Goal: Task Accomplishment & Management: Manage account settings

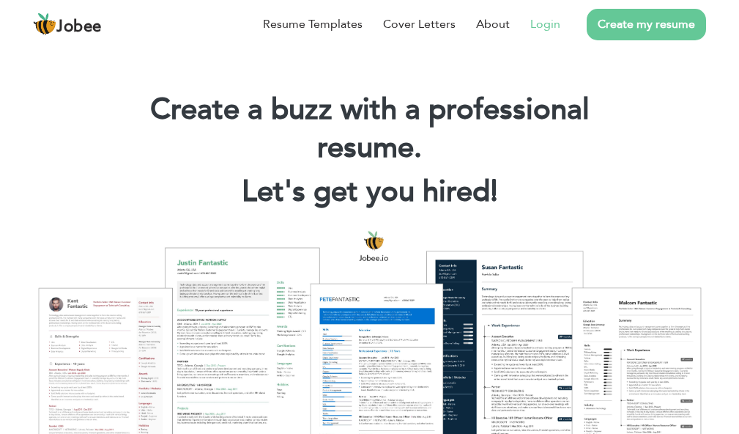
click at [538, 38] on li "Login" at bounding box center [535, 24] width 51 height 38
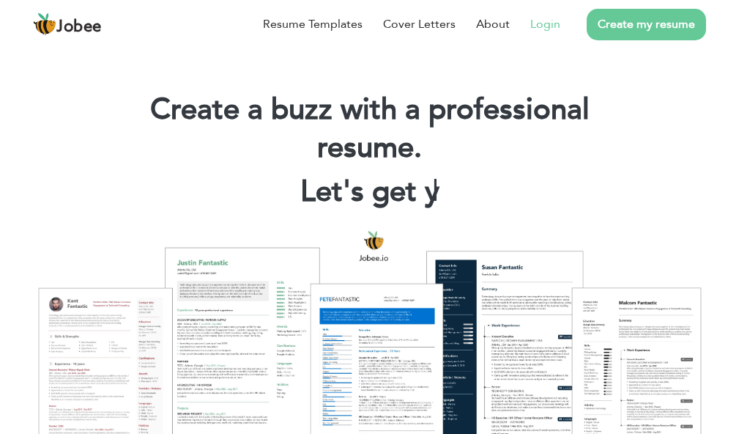
click at [555, 21] on link "Login" at bounding box center [545, 24] width 30 height 18
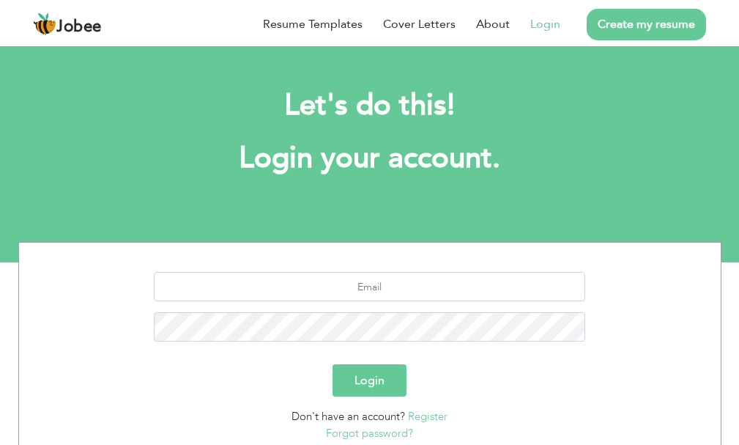
drag, startPoint x: 344, startPoint y: 302, endPoint x: 353, endPoint y: 287, distance: 17.1
click at [347, 297] on div at bounding box center [370, 312] width 680 height 81
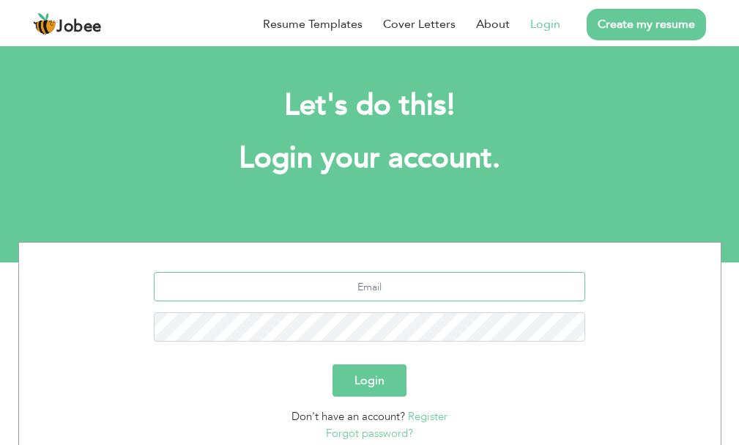
click at [353, 287] on input "text" at bounding box center [370, 286] width 432 height 29
type input "[EMAIL_ADDRESS][DOMAIN_NAME]"
